Goal: Contribute content

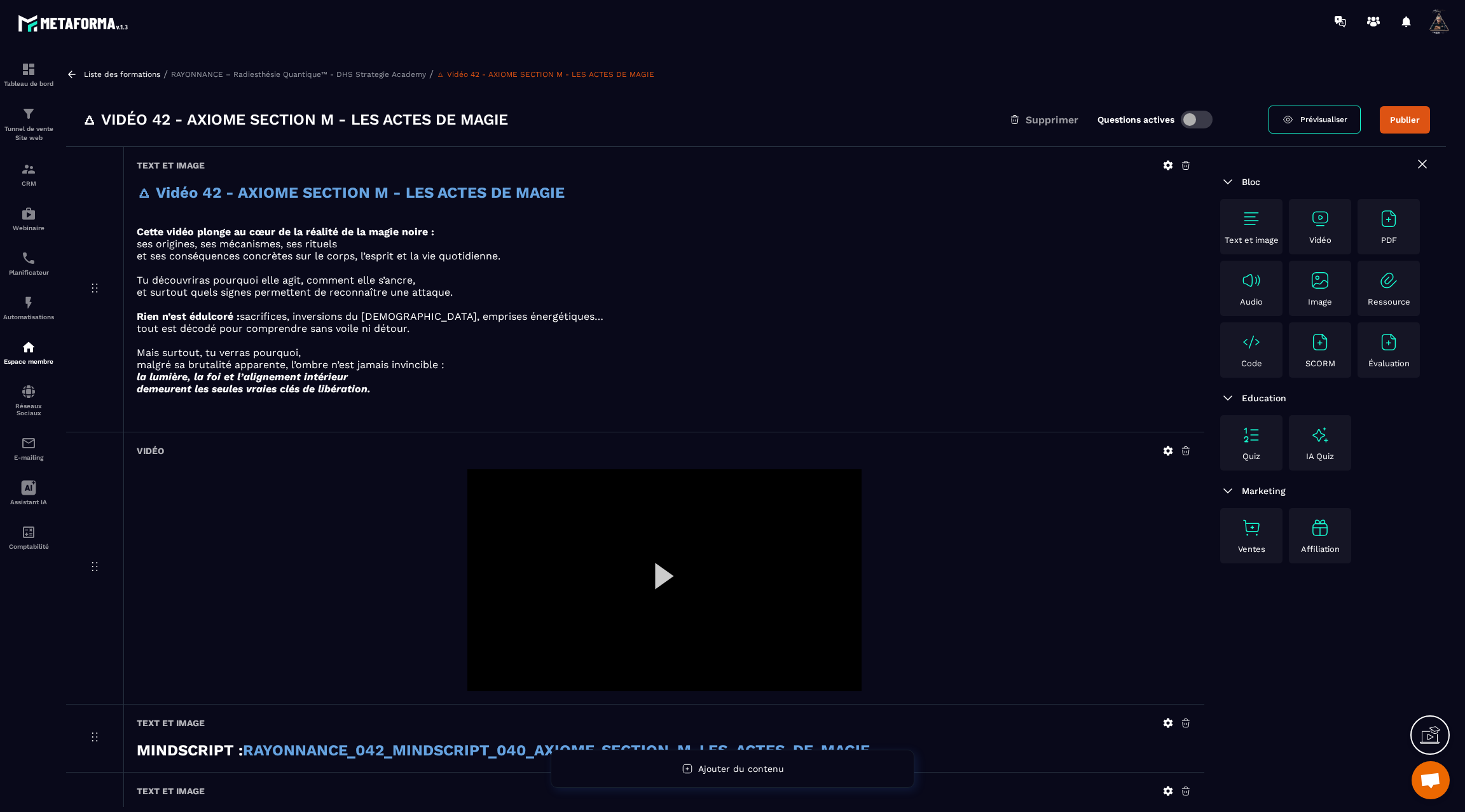
click at [675, 566] on div at bounding box center [664, 580] width 394 height 222
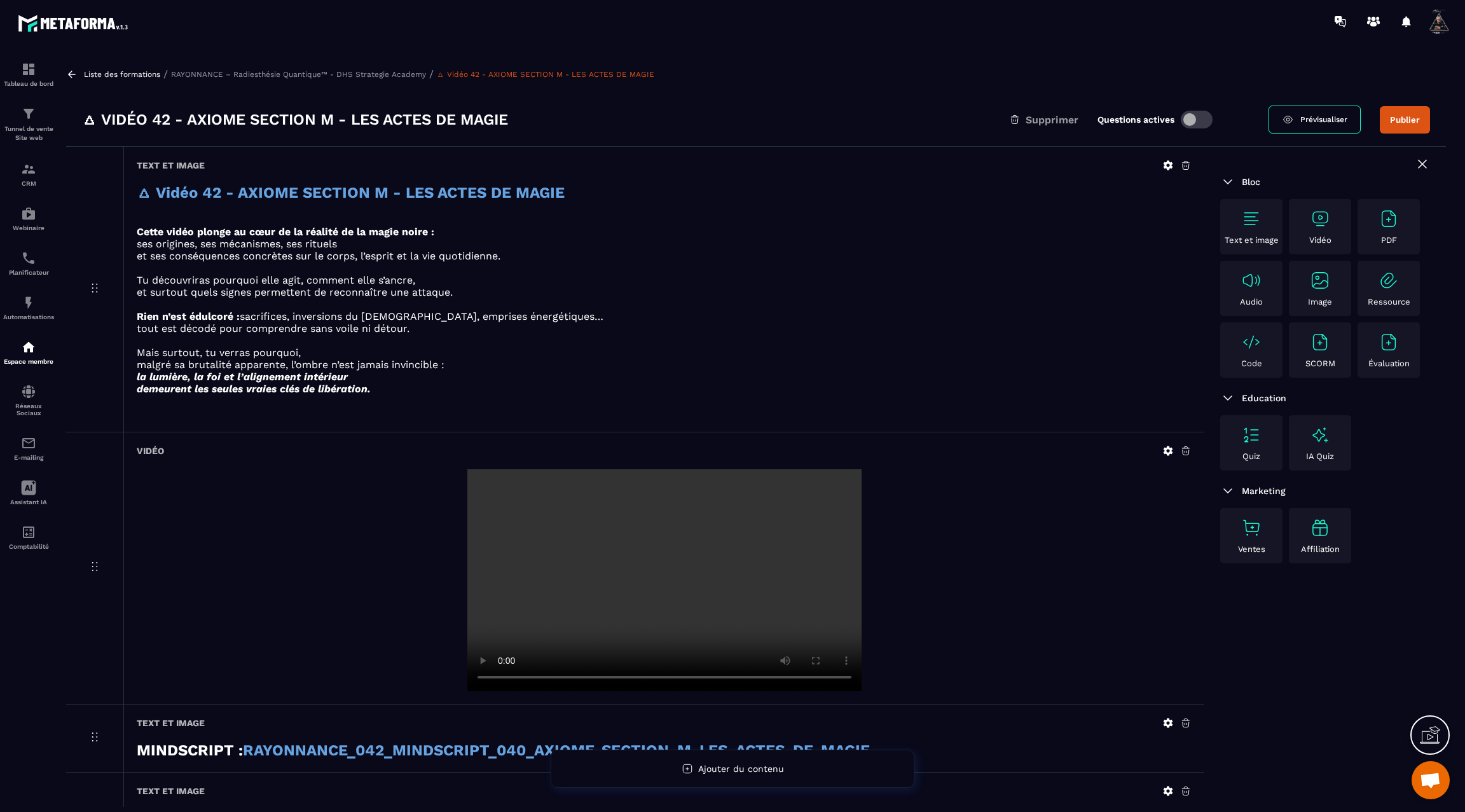
click at [1165, 448] on icon at bounding box center [1168, 451] width 10 height 10
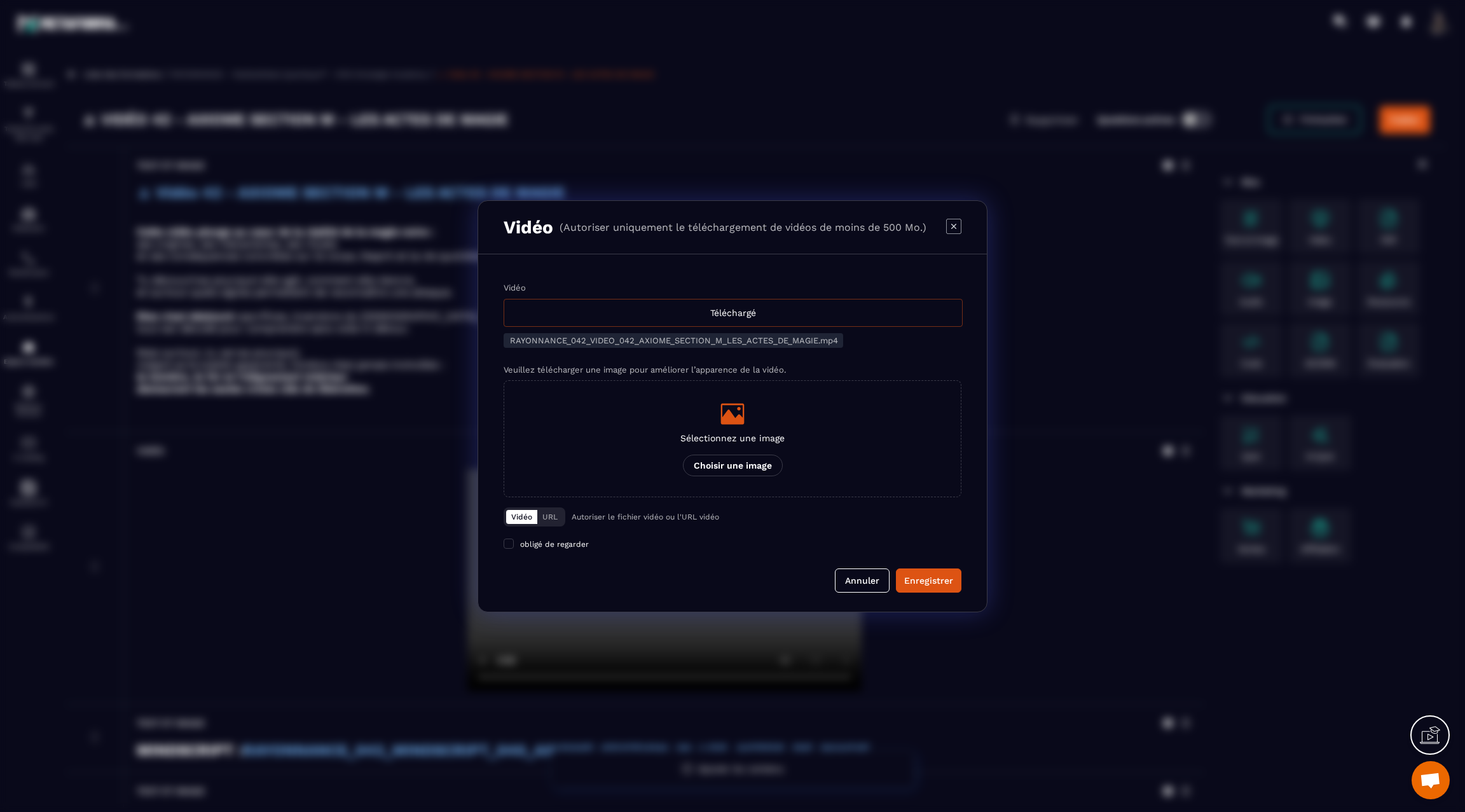
click at [687, 323] on div "Téléchargé" at bounding box center [732, 313] width 459 height 28
click at [0, 0] on input "Vidéo Téléchargé" at bounding box center [0, 0] width 0 height 0
click at [934, 577] on div "Enregistrer" at bounding box center [928, 580] width 49 height 13
